Goal: Transaction & Acquisition: Purchase product/service

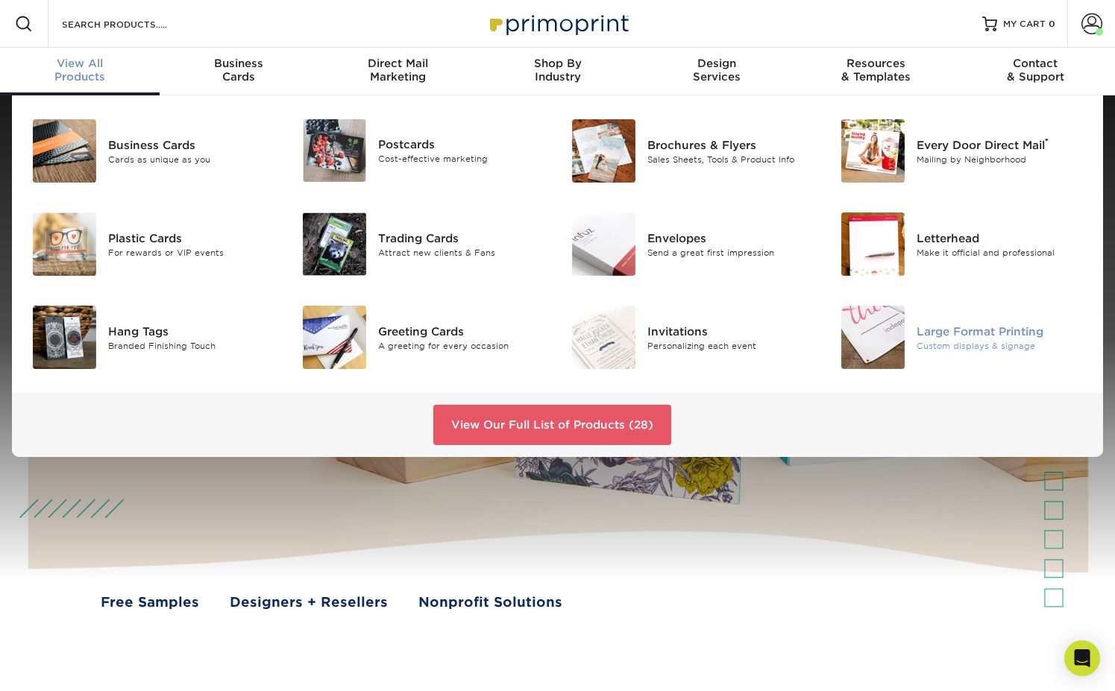
click at [879, 319] on img at bounding box center [872, 337] width 63 height 63
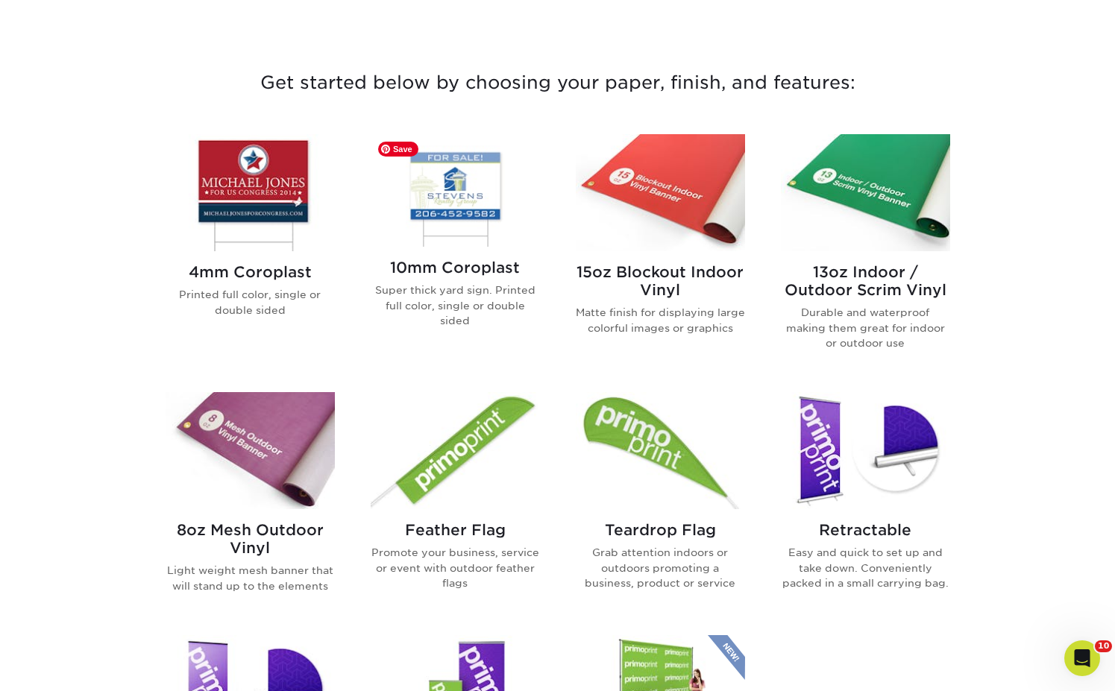
scroll to position [527, 0]
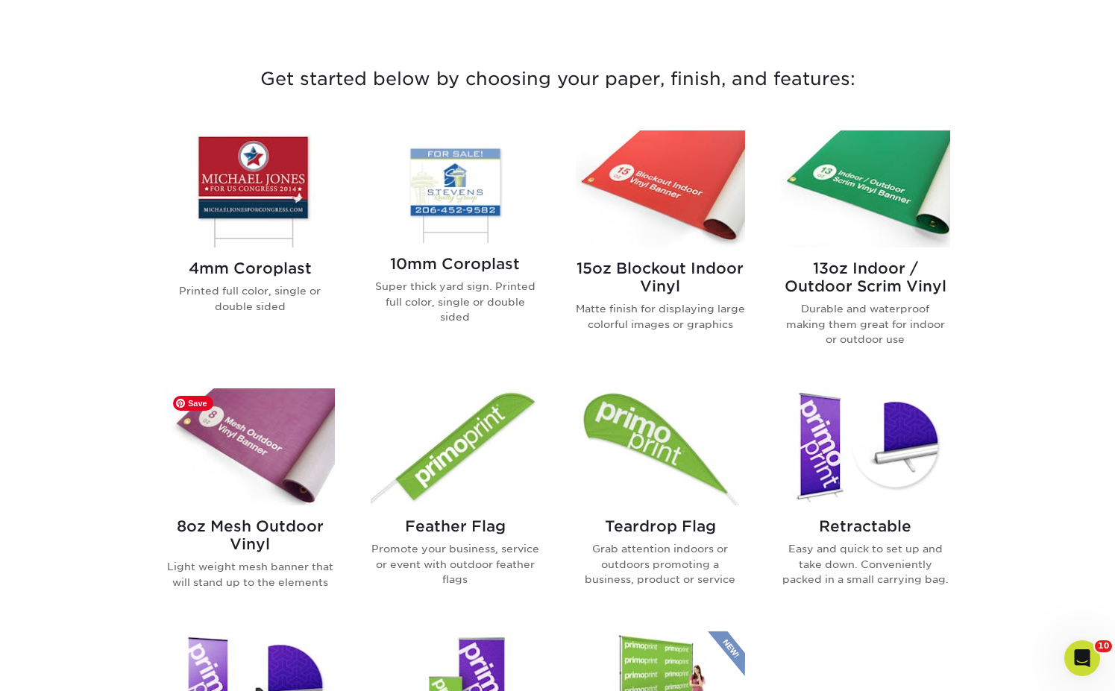
click at [267, 426] on img at bounding box center [250, 447] width 169 height 117
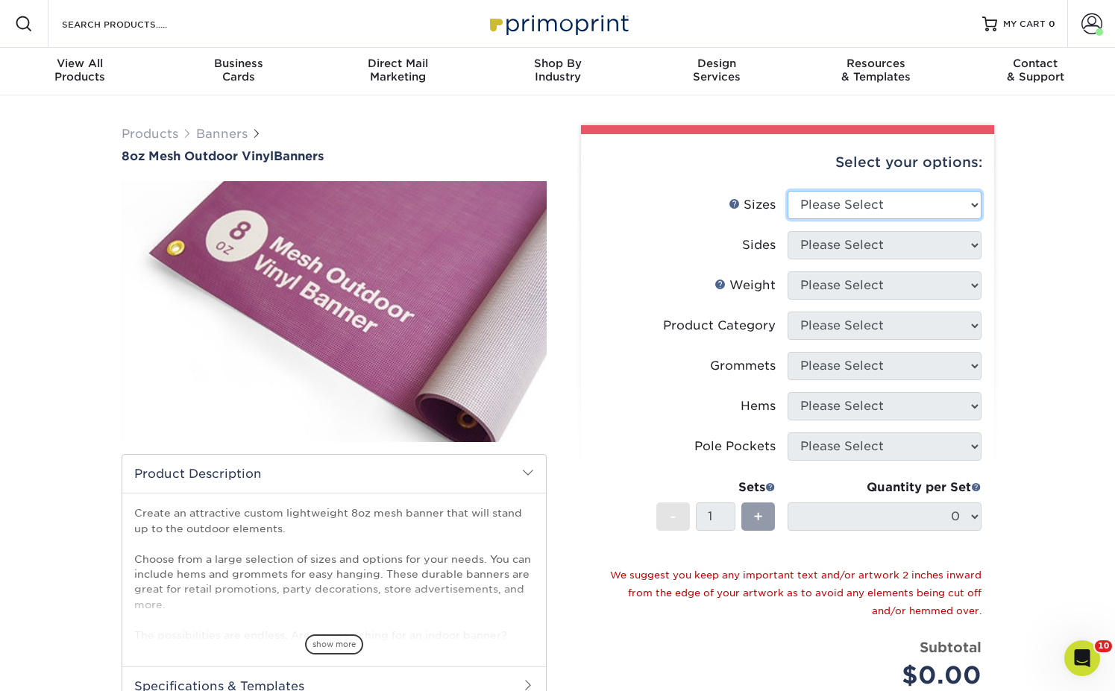
click at [894, 207] on select "Please Select 24" x 36" 24" x 48" 36" x 48" 36" x 60" 36" x 72" 36" x 96" 36" x…" at bounding box center [885, 205] width 194 height 28
select select "48.00x120.00"
click at [788, 191] on select "Please Select 24" x 36" 24" x 48" 36" x 48" 36" x 60" 36" x 72" 36" x 96" 36" x…" at bounding box center [885, 205] width 194 height 28
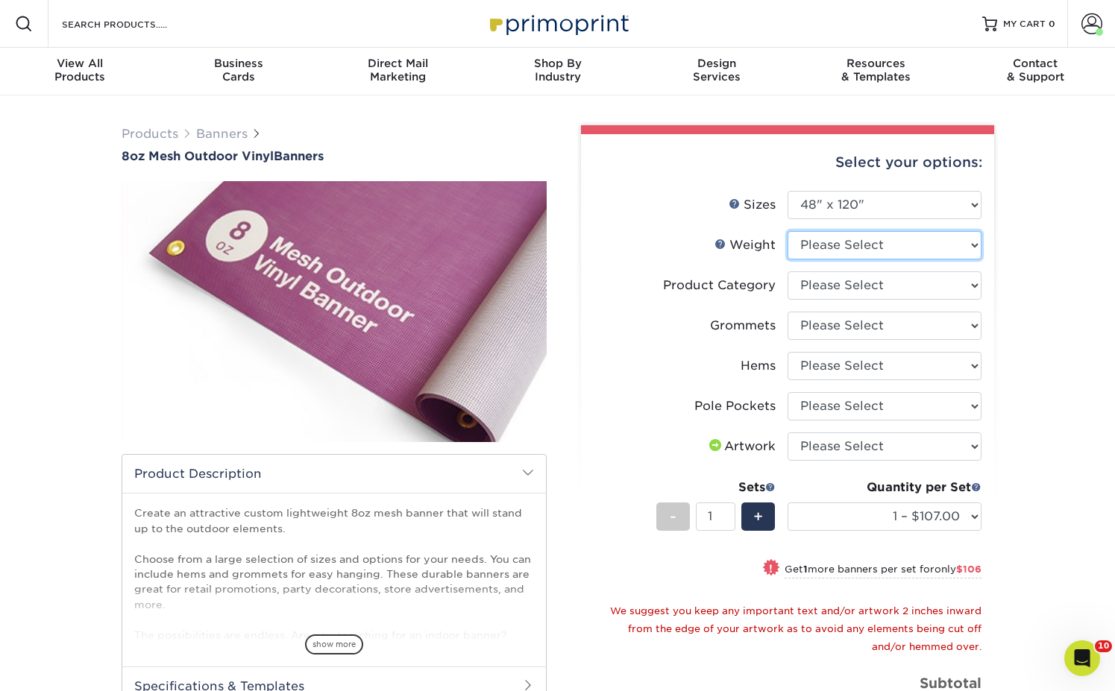
click at [874, 239] on select "Please Select 8OZMESH" at bounding box center [885, 245] width 194 height 28
select select "8OZMESH"
click at [788, 231] on select "Please Select 8OZMESH" at bounding box center [885, 245] width 194 height 28
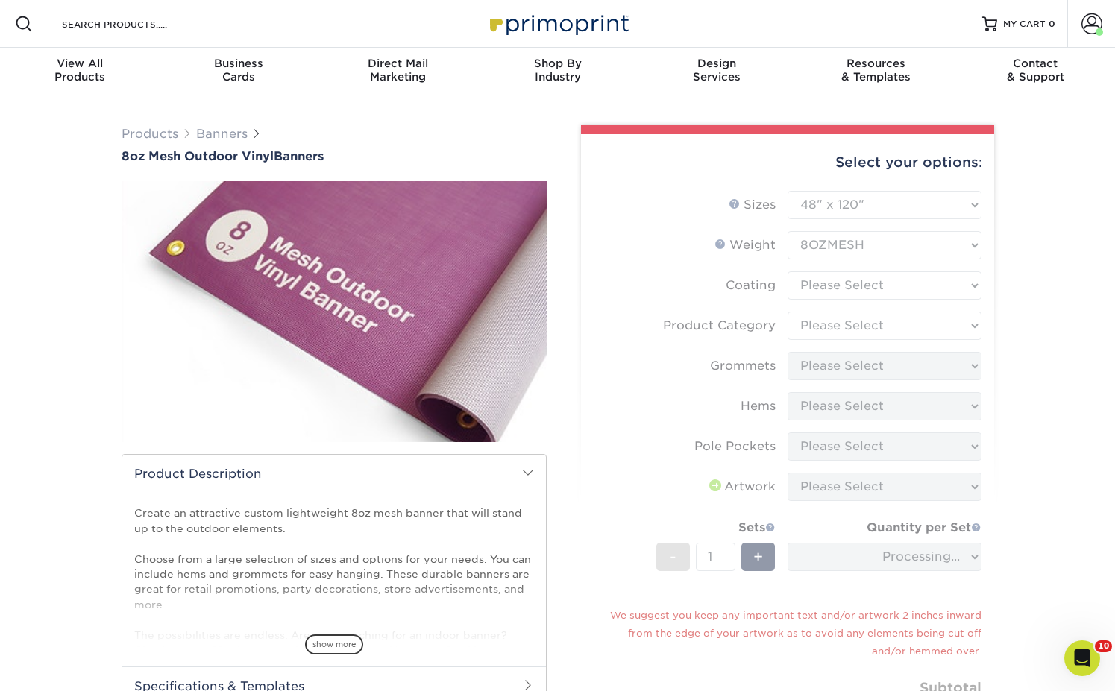
click at [865, 282] on form "Sizes Help Sizes Please Select 24" x 36" 24" x 48" 36" x 48" 36" x 60" 36" x 72…" at bounding box center [787, 478] width 389 height 574
click at [864, 282] on form "Sizes Help Sizes Please Select 24" x 36" 24" x 48" 36" x 48" 36" x 60" 36" x 72…" at bounding box center [787, 478] width 389 height 574
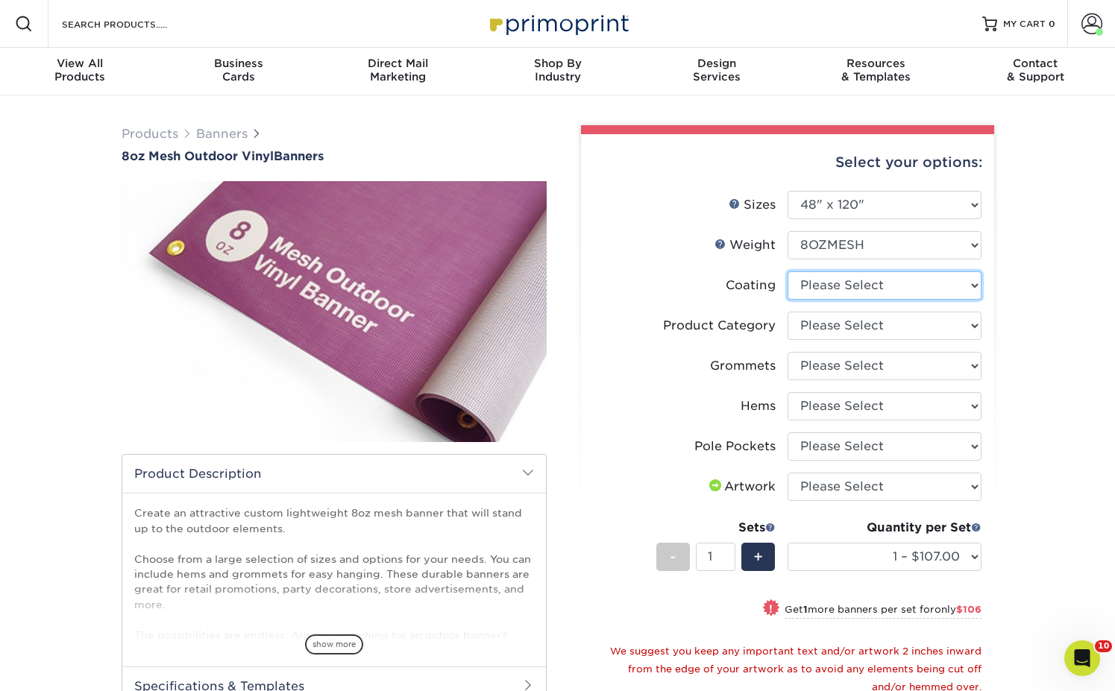
click at [821, 281] on select at bounding box center [885, 286] width 194 height 28
select select "3e7618de-abca-4bda-9f97-8b9129e913d8"
click at [788, 272] on select at bounding box center [885, 286] width 194 height 28
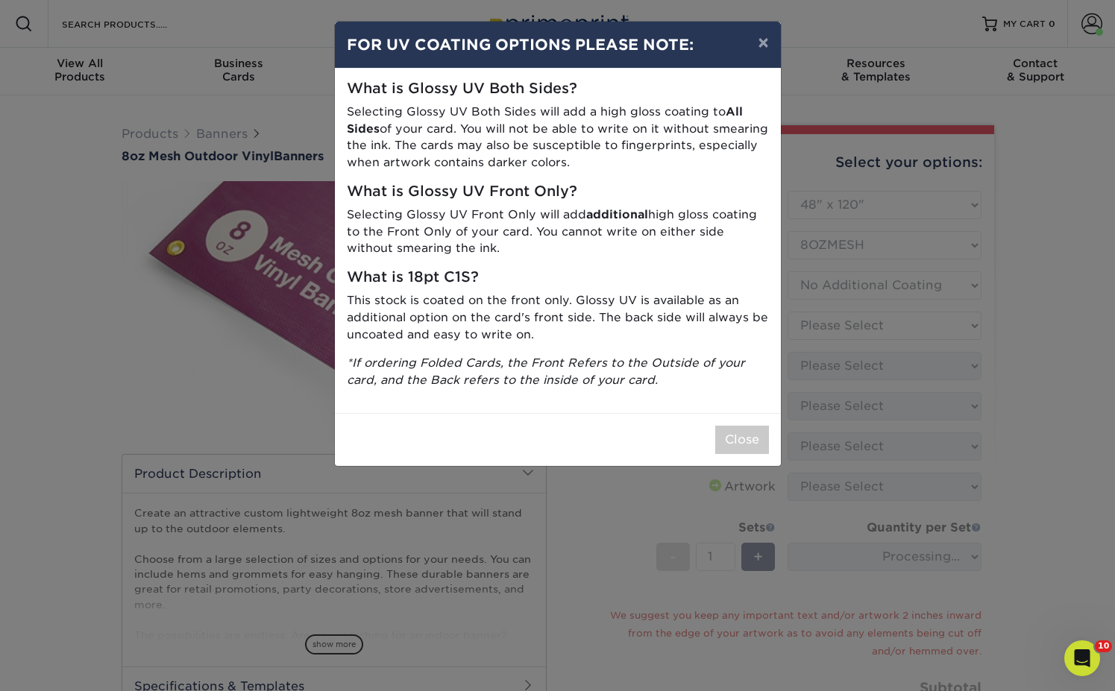
click at [825, 322] on div "× FOR UV COATING OPTIONS PLEASE NOTE: What is Glossy UV Both Sides? Selecting G…" at bounding box center [557, 345] width 1115 height 691
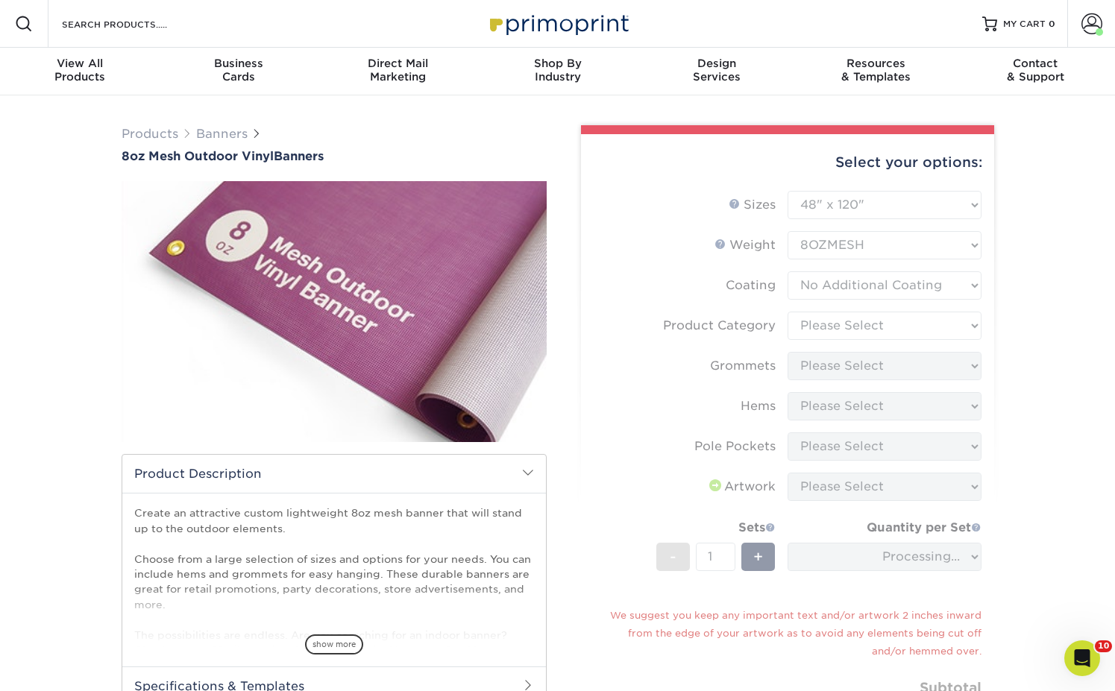
click at [825, 321] on form "Sizes Help Sizes Please Select 24" x 36" 24" x 48" 36" x 48" 36" x 60" 36" x 72…" at bounding box center [787, 478] width 389 height 574
click at [832, 321] on form "Sizes Help Sizes Please Select 24" x 36" 24" x 48" 36" x 48" 36" x 60" 36" x 72…" at bounding box center [787, 478] width 389 height 574
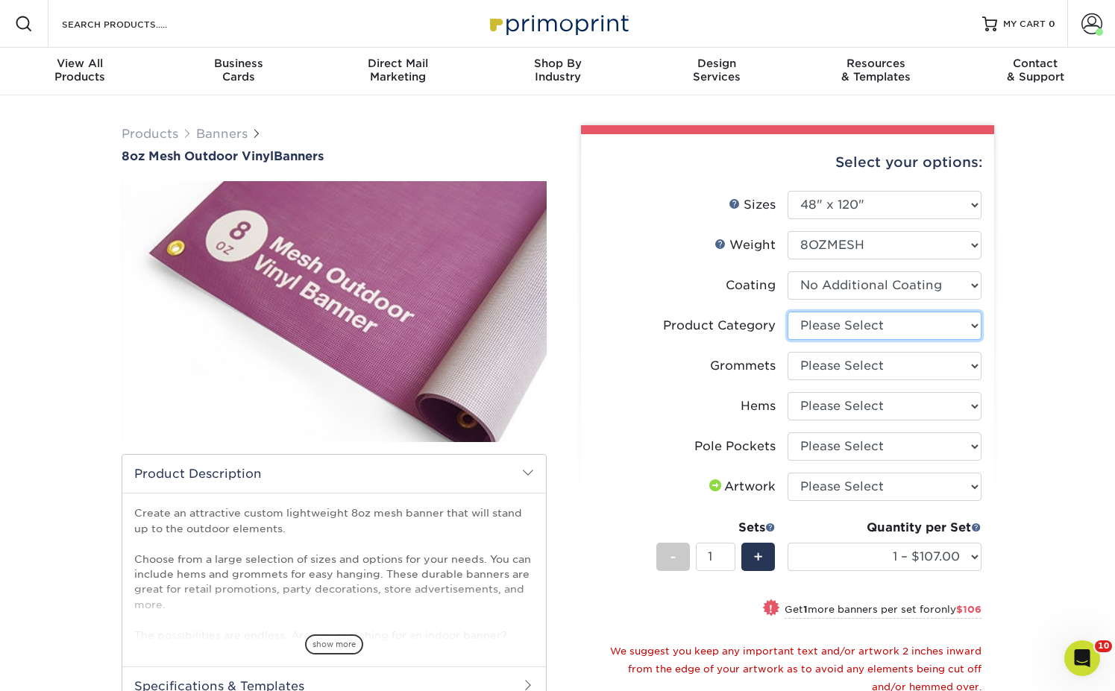
click at [832, 320] on select "Please Select 8oz Mesh Banner" at bounding box center [885, 326] width 194 height 28
select select "fb3711ff-1725-42e1-bc4f-134fa5e422b0"
click at [788, 312] on select "Please Select 8oz Mesh Banner" at bounding box center [885, 326] width 194 height 28
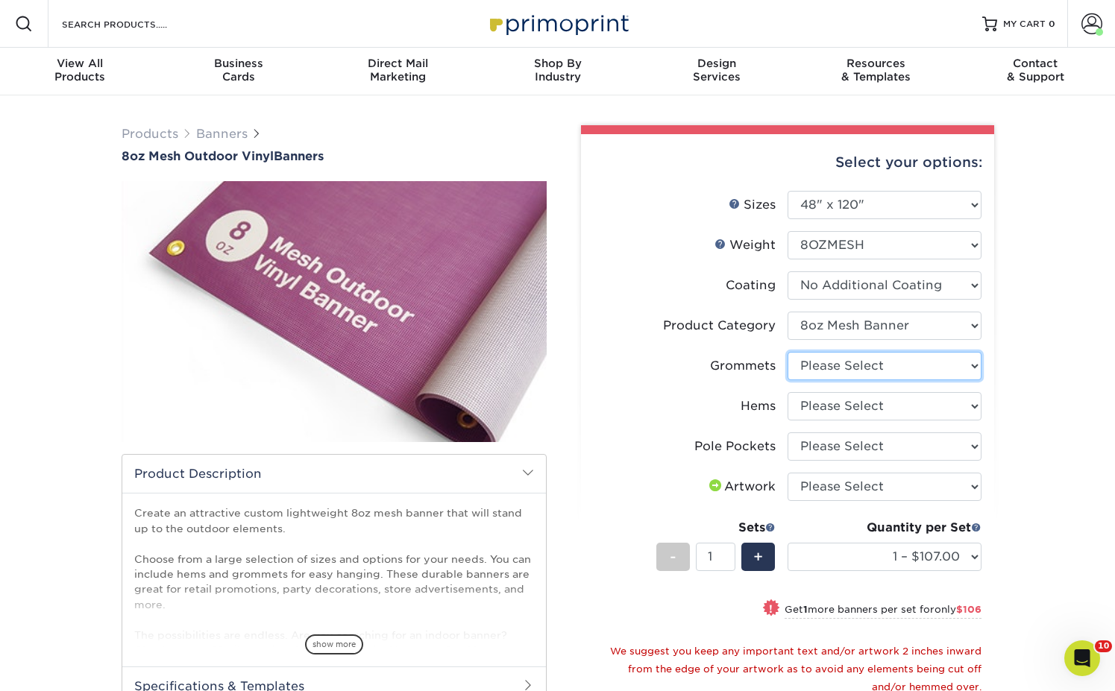
click at [861, 366] on select "Please Select No Grommets Yes, Grommet All 4 Corners Yes, Grommets Every 2 ft." at bounding box center [885, 366] width 194 height 28
select select "844af484-45a3-48a0-88de-19e51b139d69"
click at [788, 352] on select "Please Select No Grommets Yes, Grommet All 4 Corners Yes, Grommets Every 2 ft." at bounding box center [885, 366] width 194 height 28
click at [864, 410] on select "Please Select No Hems/Pole Pockets Yes, Hems Top and Bottom Only Yes, Hems All …" at bounding box center [885, 406] width 194 height 28
select select "4e4ebf09-664b-4b70-8385-b564872d2e90"
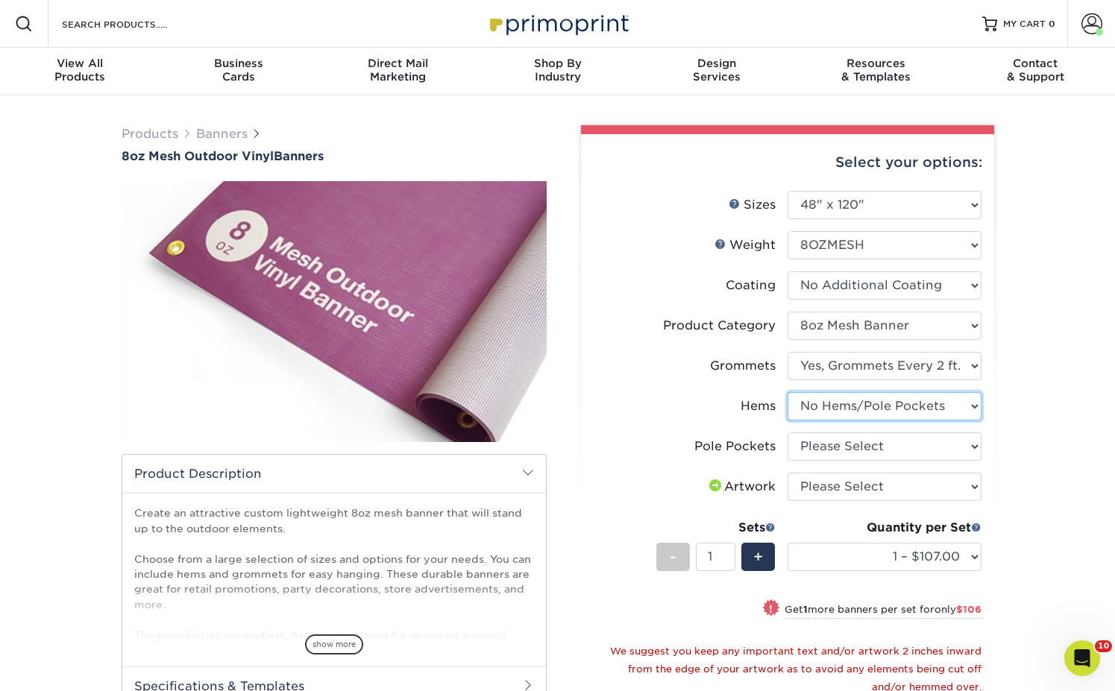
click at [788, 392] on select "Please Select No Hems/Pole Pockets Yes, Hems Top and Bottom Only Yes, Hems All …" at bounding box center [885, 406] width 194 height 28
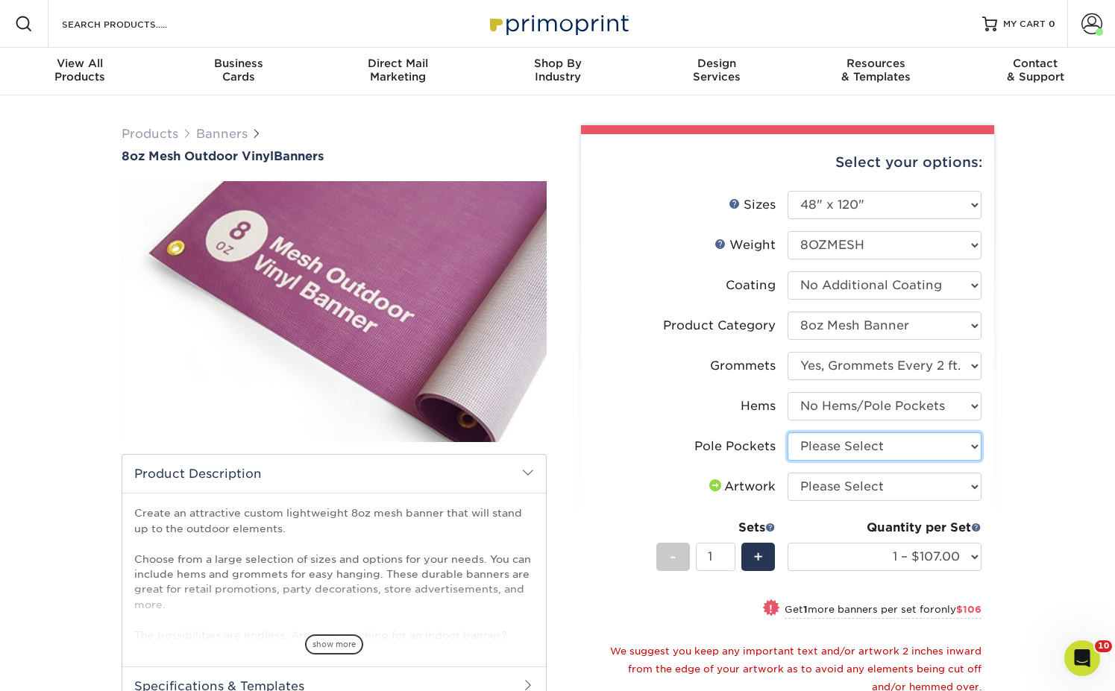
click at [861, 440] on select "Please Select No Pole Pockets 2 in. Left and Right 2 in. Top and Bottom 4 in. L…" at bounding box center [885, 447] width 194 height 28
select select "462c5fe9-21e9-49a0-afb4-1c6e8664fe13"
click at [788, 433] on select "Please Select No Pole Pockets 2 in. Left and Right 2 in. Top and Bottom 4 in. L…" at bounding box center [885, 447] width 194 height 28
click at [857, 486] on select "Please Select I will upload files I need a design - $50" at bounding box center [885, 487] width 194 height 28
select select "upload"
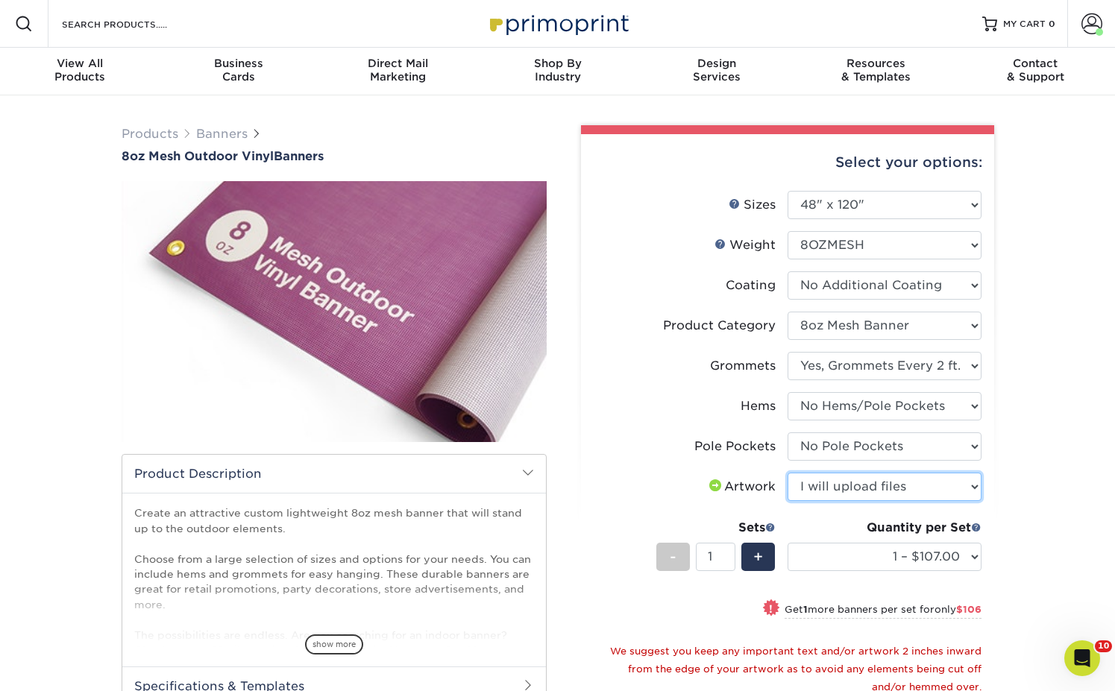
click at [788, 473] on select "Please Select I will upload files I need a design - $50" at bounding box center [885, 487] width 194 height 28
drag, startPoint x: 1016, startPoint y: 518, endPoint x: 987, endPoint y: 527, distance: 30.4
click at [1015, 518] on div "Products Banners 8oz Mesh Outdoor Vinyl Banners Bleed: show more /" at bounding box center [557, 543] width 1115 height 896
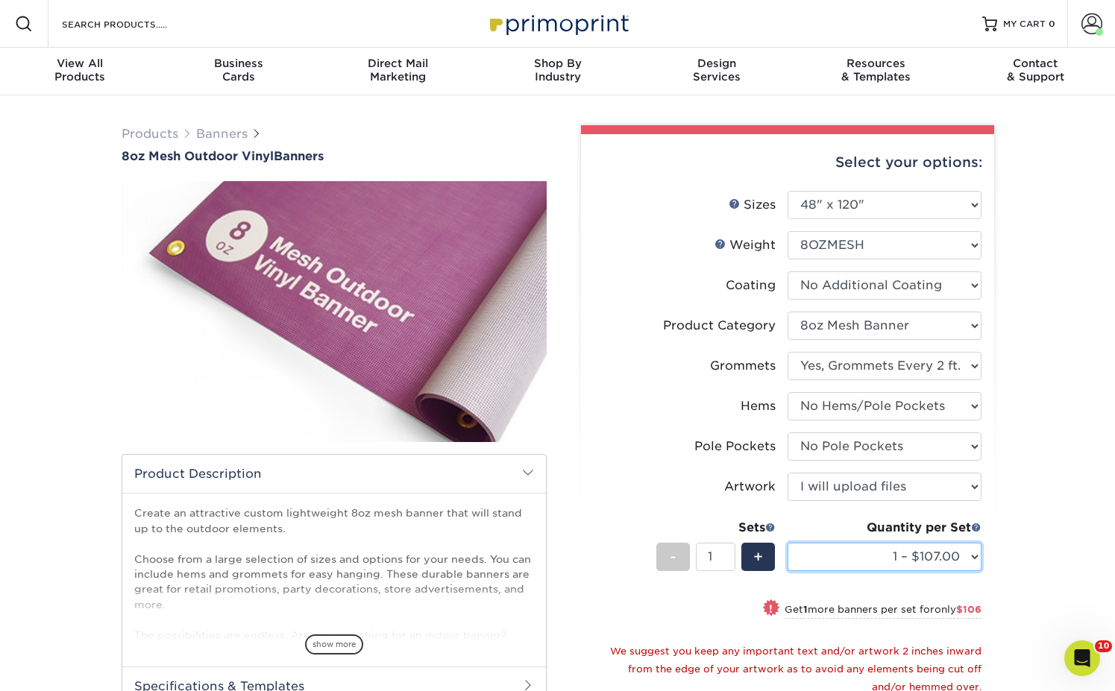
click at [919, 561] on select "1 – $107.00 2 – $213.00 3 – $319.00 4 – $426.00 5 – $532.00 6 – $638.00 7 – $74…" at bounding box center [885, 557] width 194 height 28
click at [788, 543] on select "1 – $107.00 2 – $213.00 3 – $319.00 4 – $426.00 5 – $532.00 6 – $638.00 7 – $74…" at bounding box center [885, 557] width 194 height 28
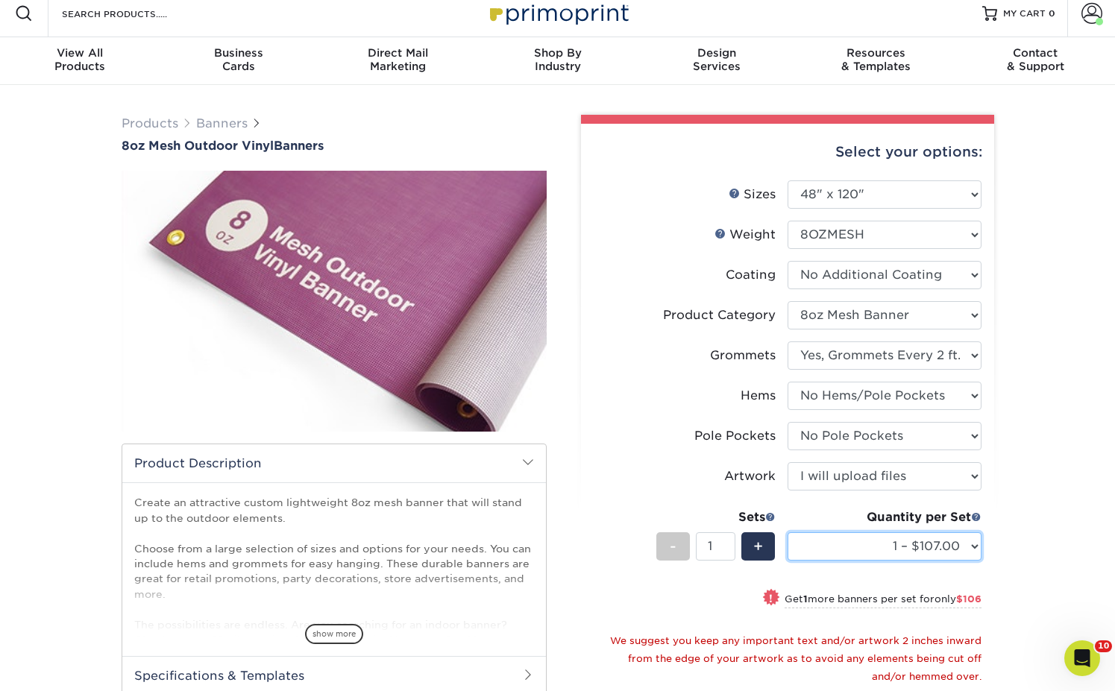
scroll to position [9, 0]
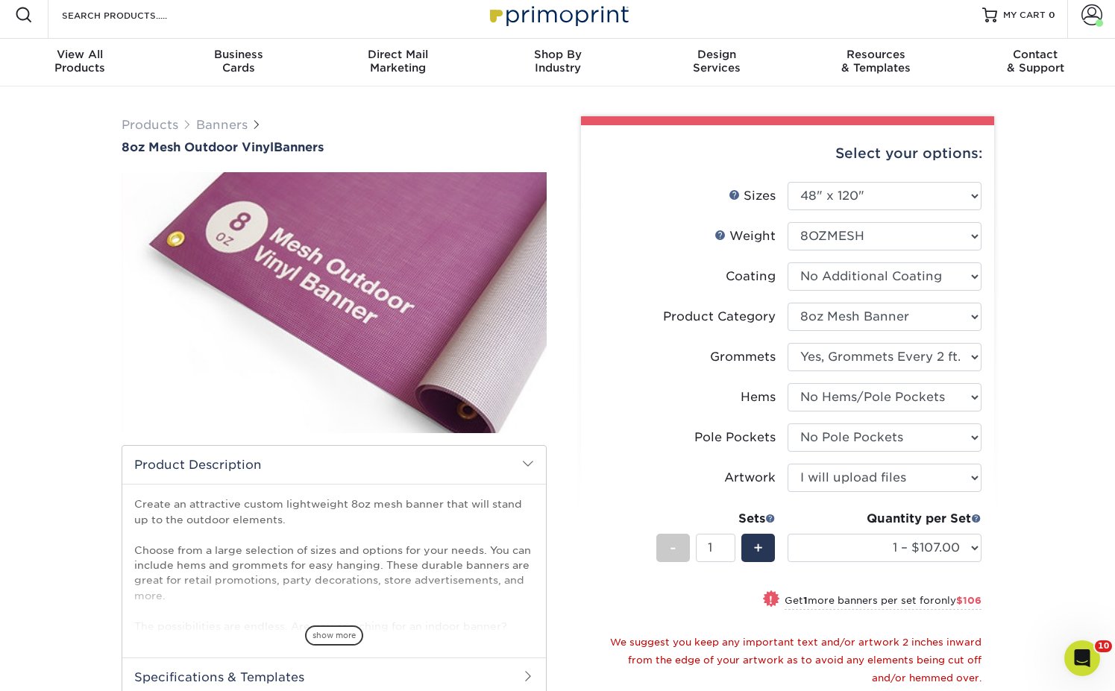
click at [1026, 522] on div "Products Banners 8oz Mesh Outdoor Vinyl Banners Bleed: show more /" at bounding box center [557, 535] width 1115 height 896
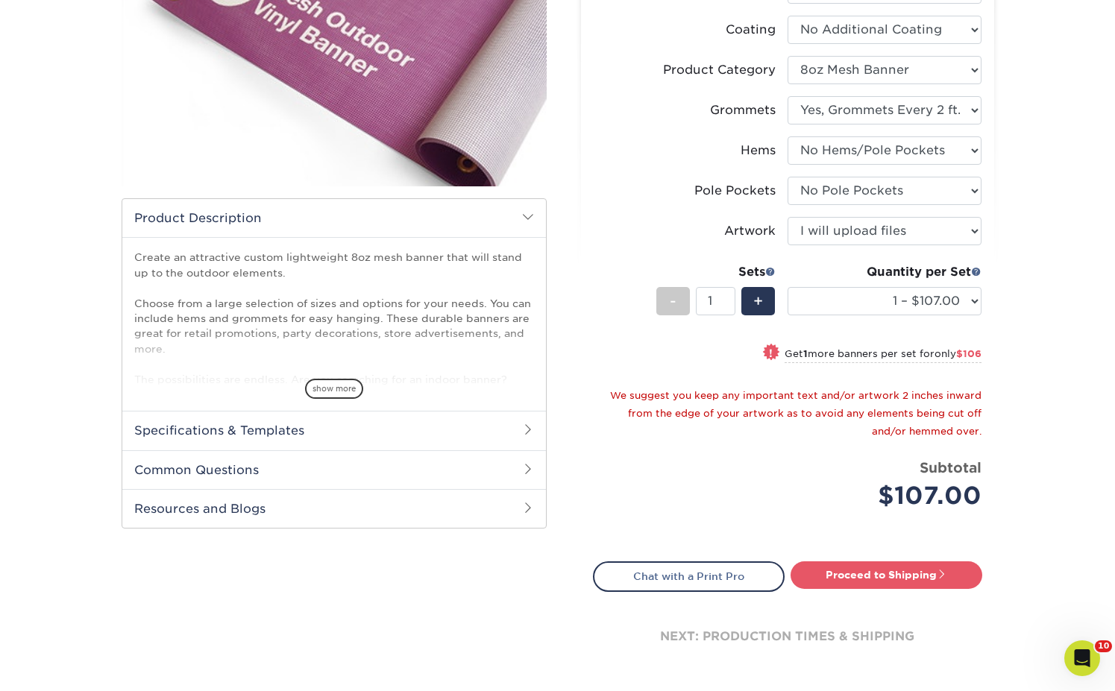
scroll to position [257, 0]
drag, startPoint x: 888, startPoint y: 495, endPoint x: 970, endPoint y: 495, distance: 82.1
click at [970, 495] on div "$107.00" at bounding box center [890, 495] width 183 height 36
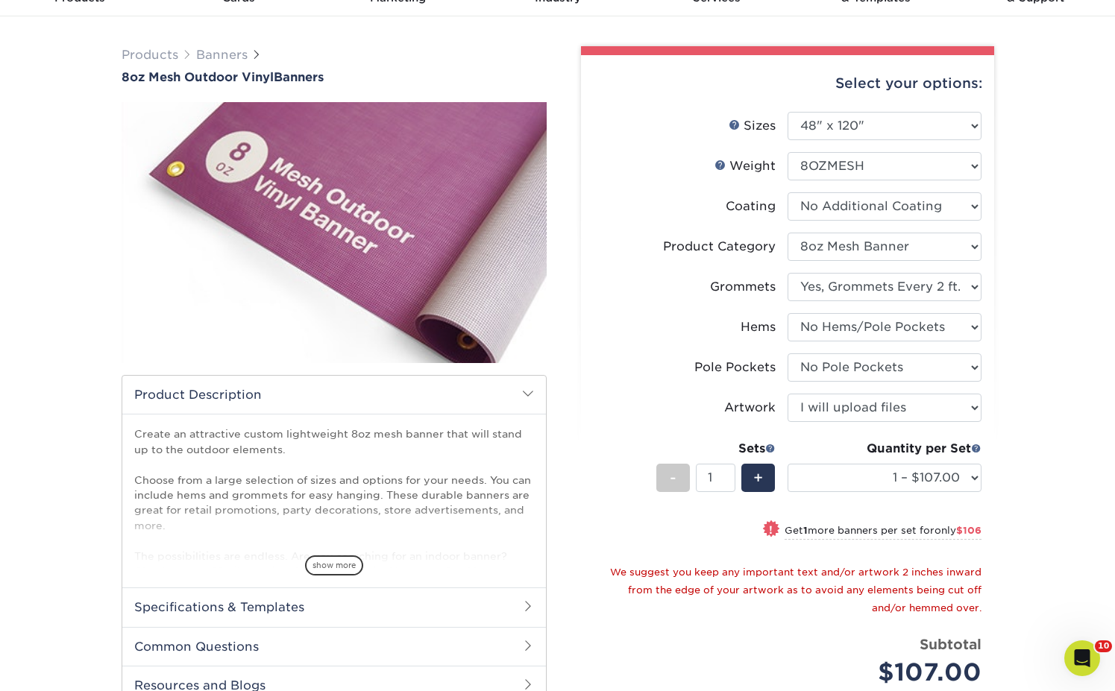
scroll to position [0, 0]
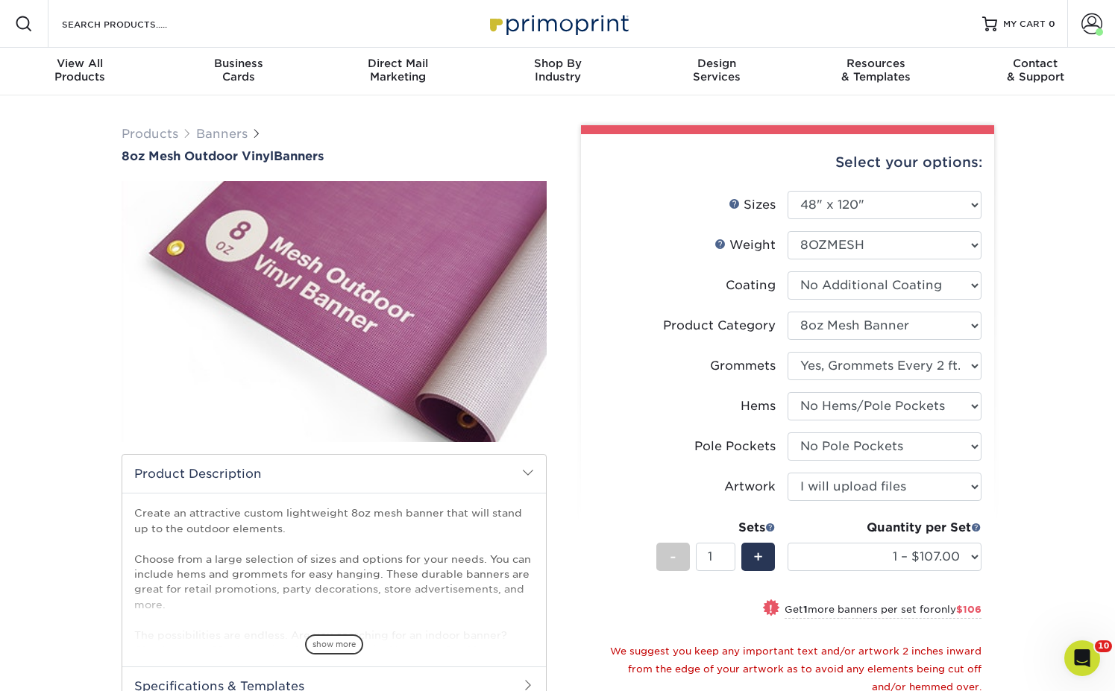
click at [1030, 553] on div "Products Banners 8oz Mesh Outdoor Vinyl Banners Bleed: show more /" at bounding box center [557, 543] width 1115 height 896
